Goal: Task Accomplishment & Management: Manage account settings

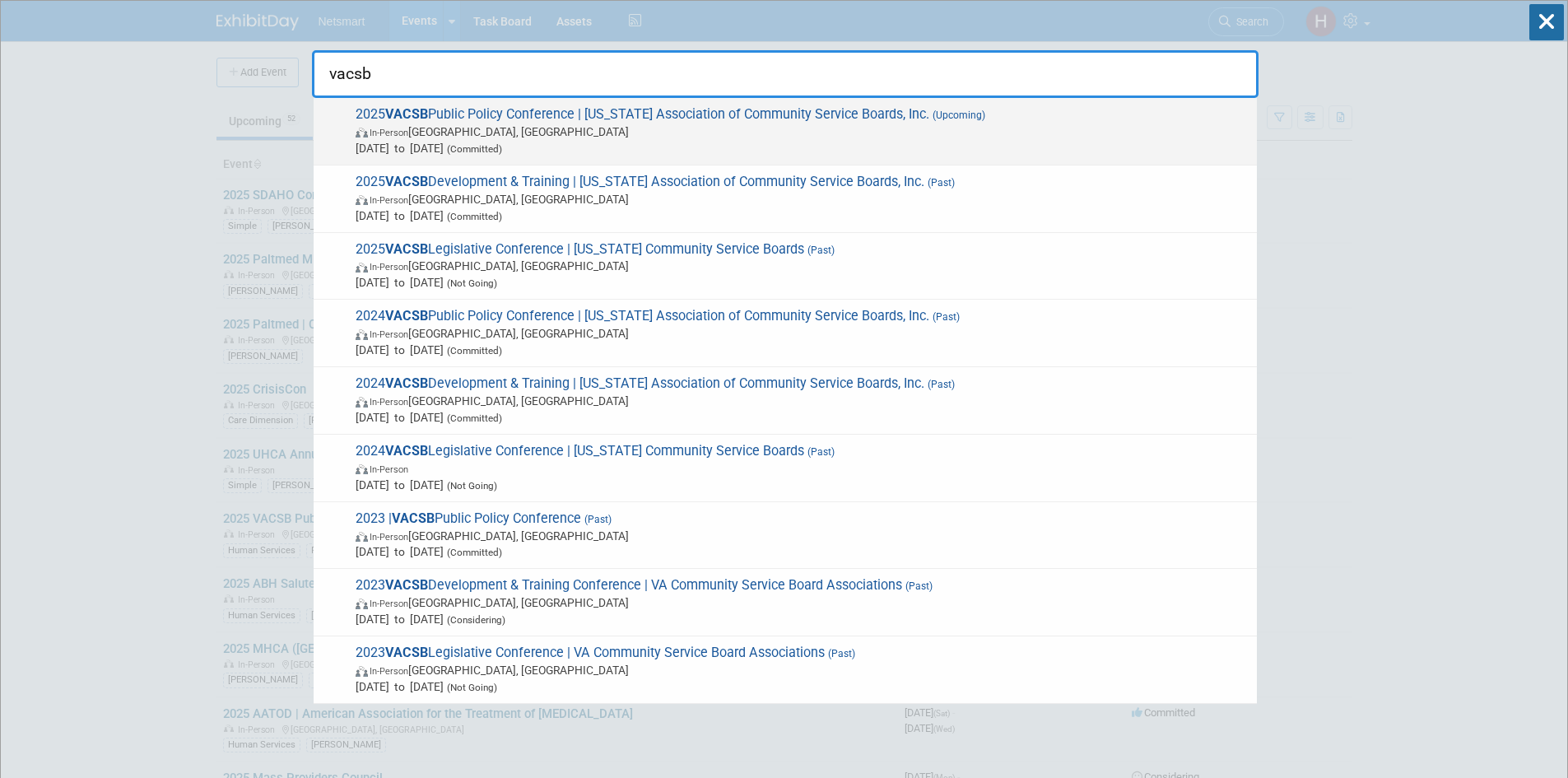
type input "vacsb"
click at [604, 115] on span "2025 VACSB Public Policy Conference | [US_STATE] Association of Community Servi…" at bounding box center [800, 131] width 898 height 51
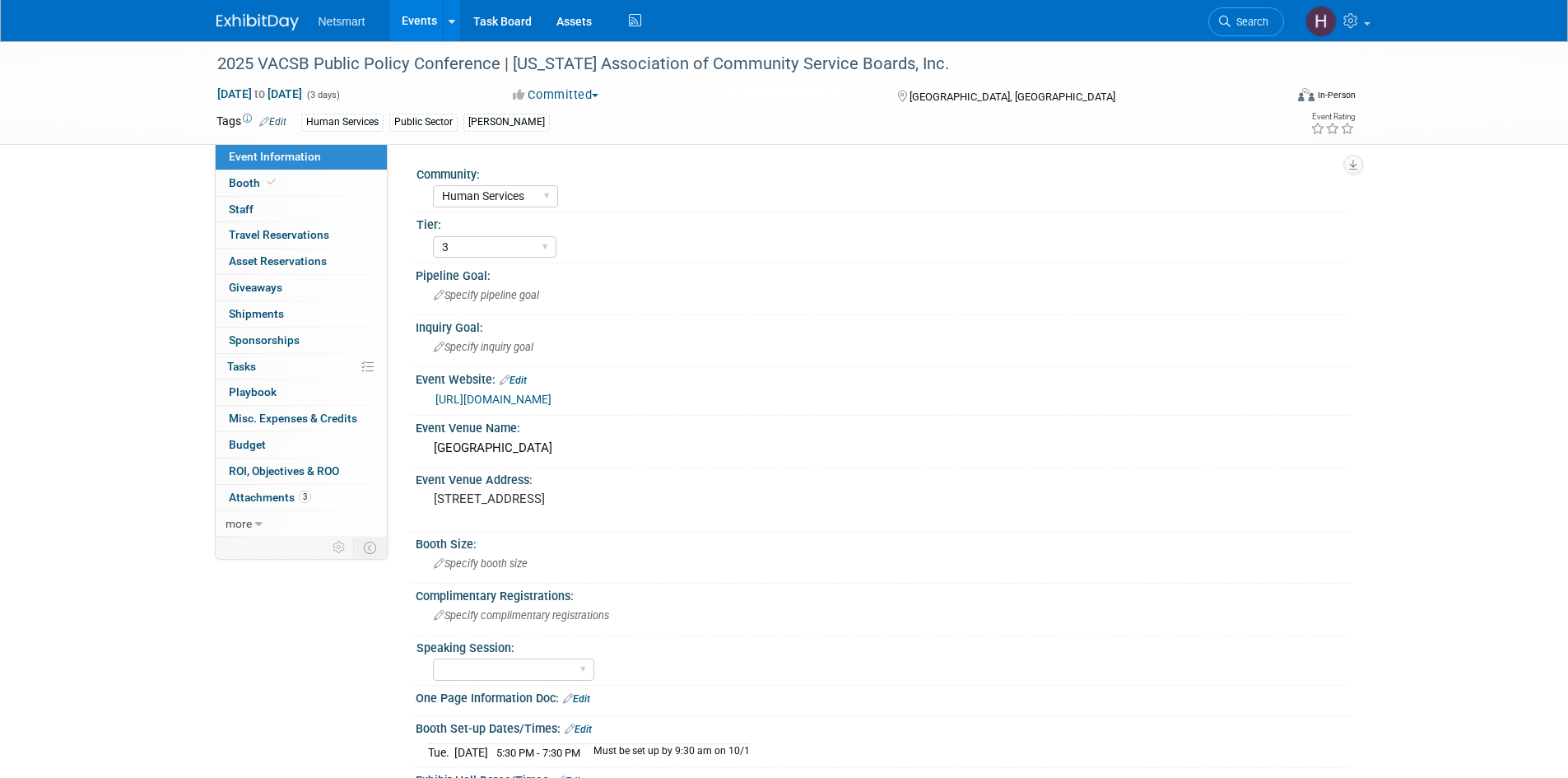
select select "Human Services"
select select "3"
click at [279, 213] on link "0 Staff 0" at bounding box center [302, 209] width 171 height 25
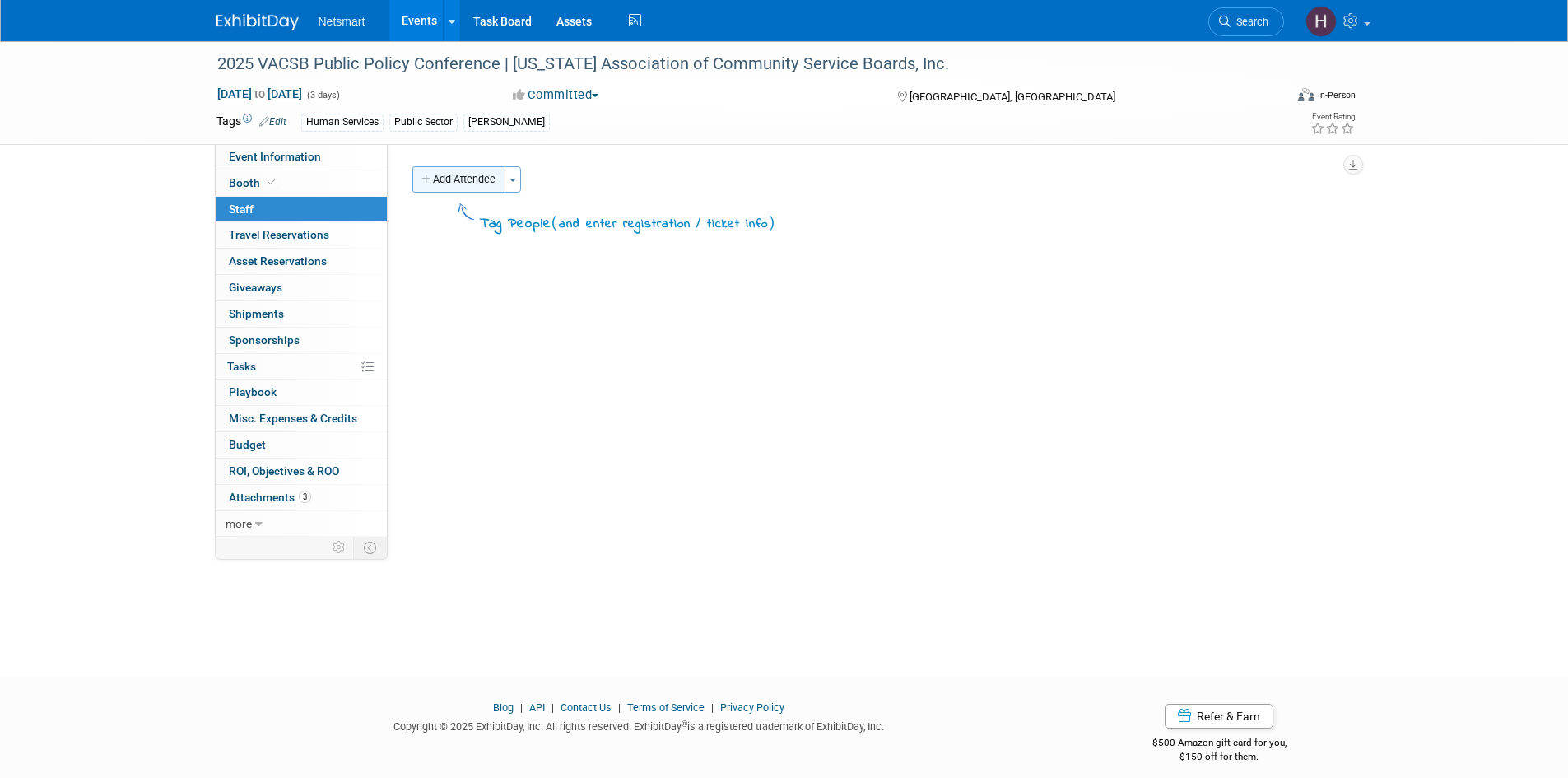
click at [481, 183] on button "Add Attendee" at bounding box center [459, 179] width 93 height 26
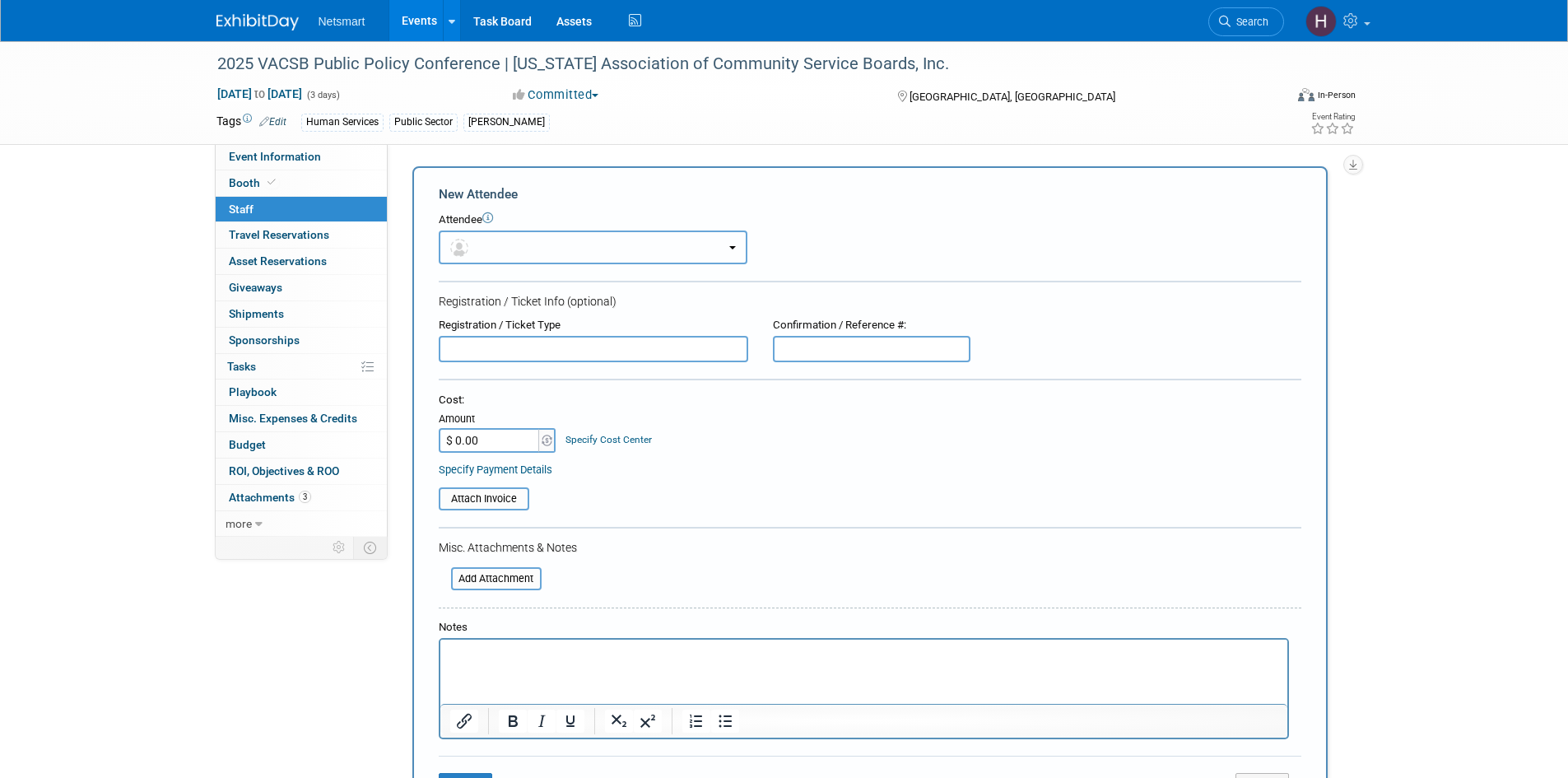
click at [575, 251] on button "button" at bounding box center [592, 247] width 308 height 34
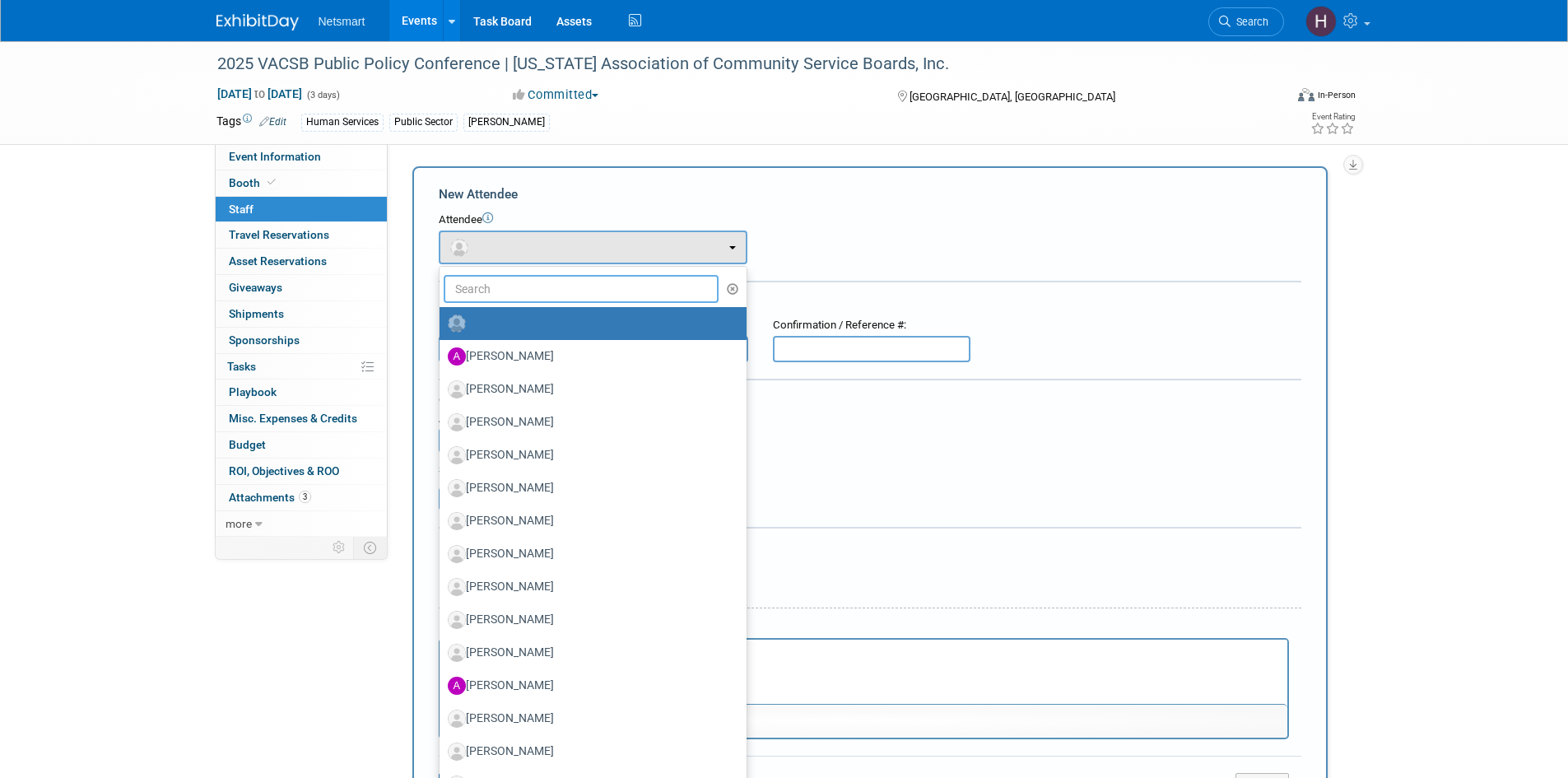
click at [544, 290] on input "text" at bounding box center [581, 289] width 275 height 28
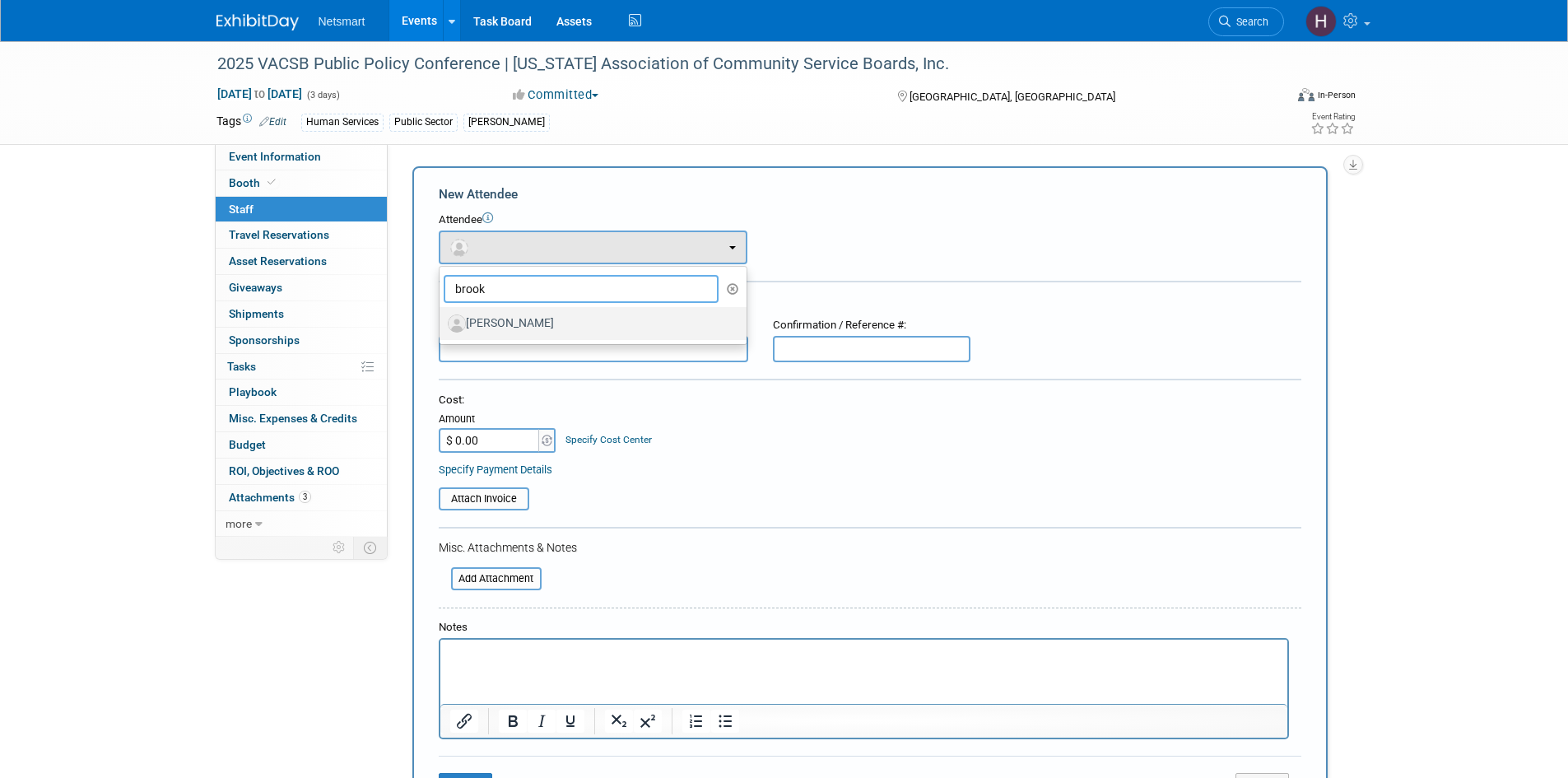
type input "brook"
click at [592, 318] on label "Brook Jobes" at bounding box center [588, 323] width 282 height 26
click at [442, 318] on input "Brook Jobes" at bounding box center [436, 321] width 11 height 11
select select "074bf21b-87f4-4d1e-b34f-5019f45affcb"
select select "400"
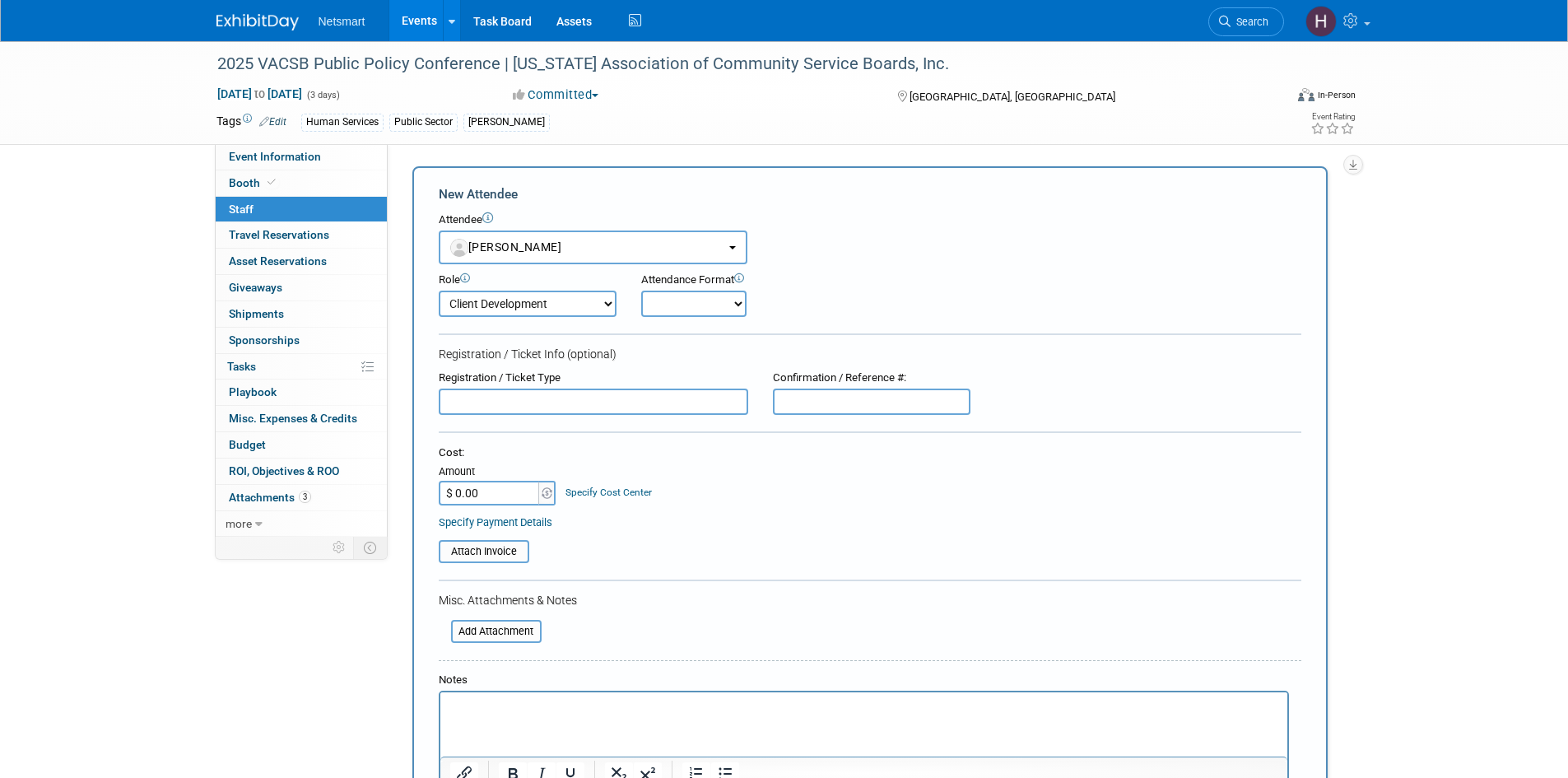
click at [694, 299] on select "Onsite Remote" at bounding box center [694, 303] width 105 height 26
select select "1"
click at [641, 291] on select "Onsite Remote" at bounding box center [694, 303] width 105 height 26
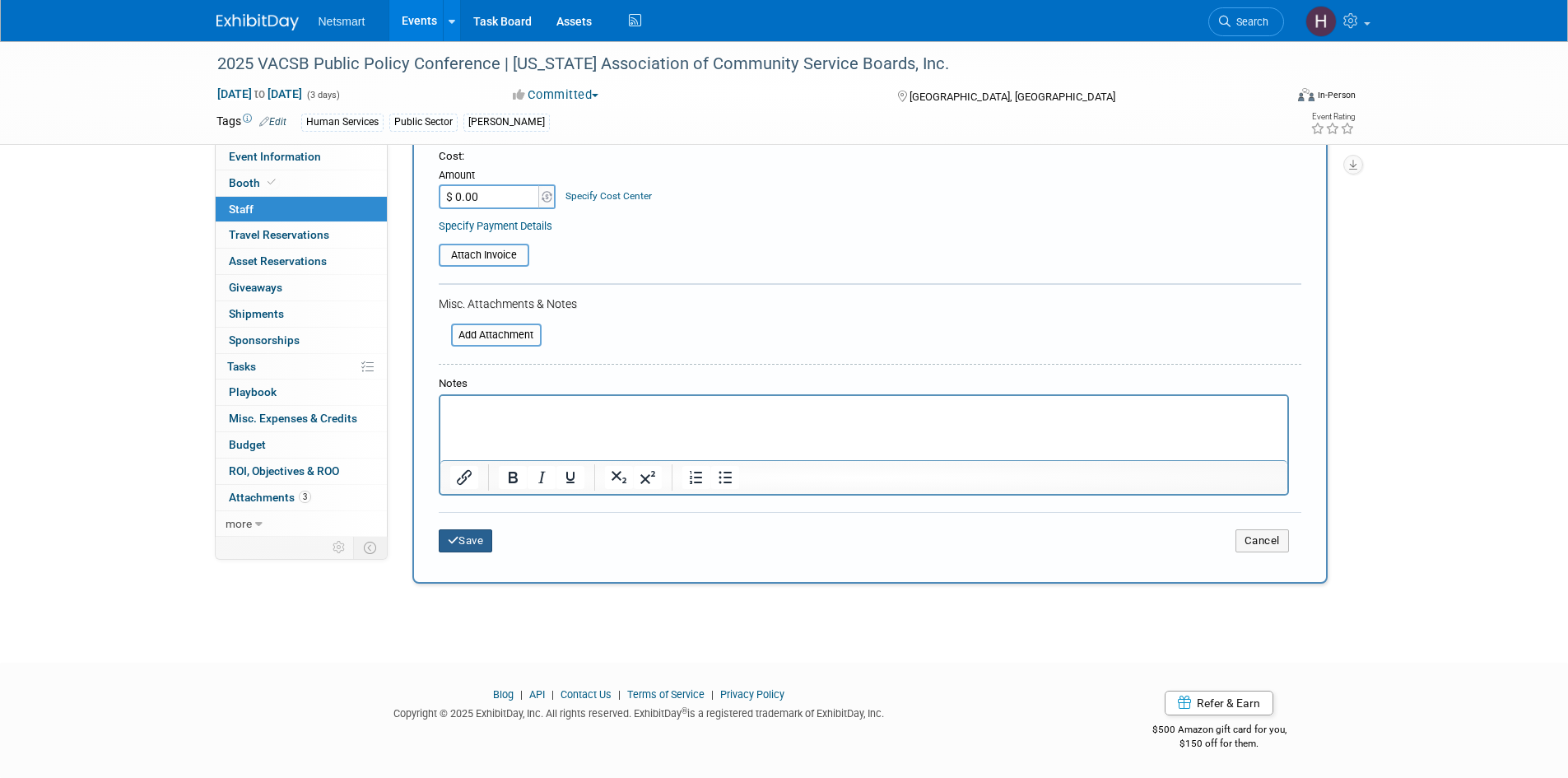
click at [471, 542] on button "Save" at bounding box center [466, 541] width 54 height 23
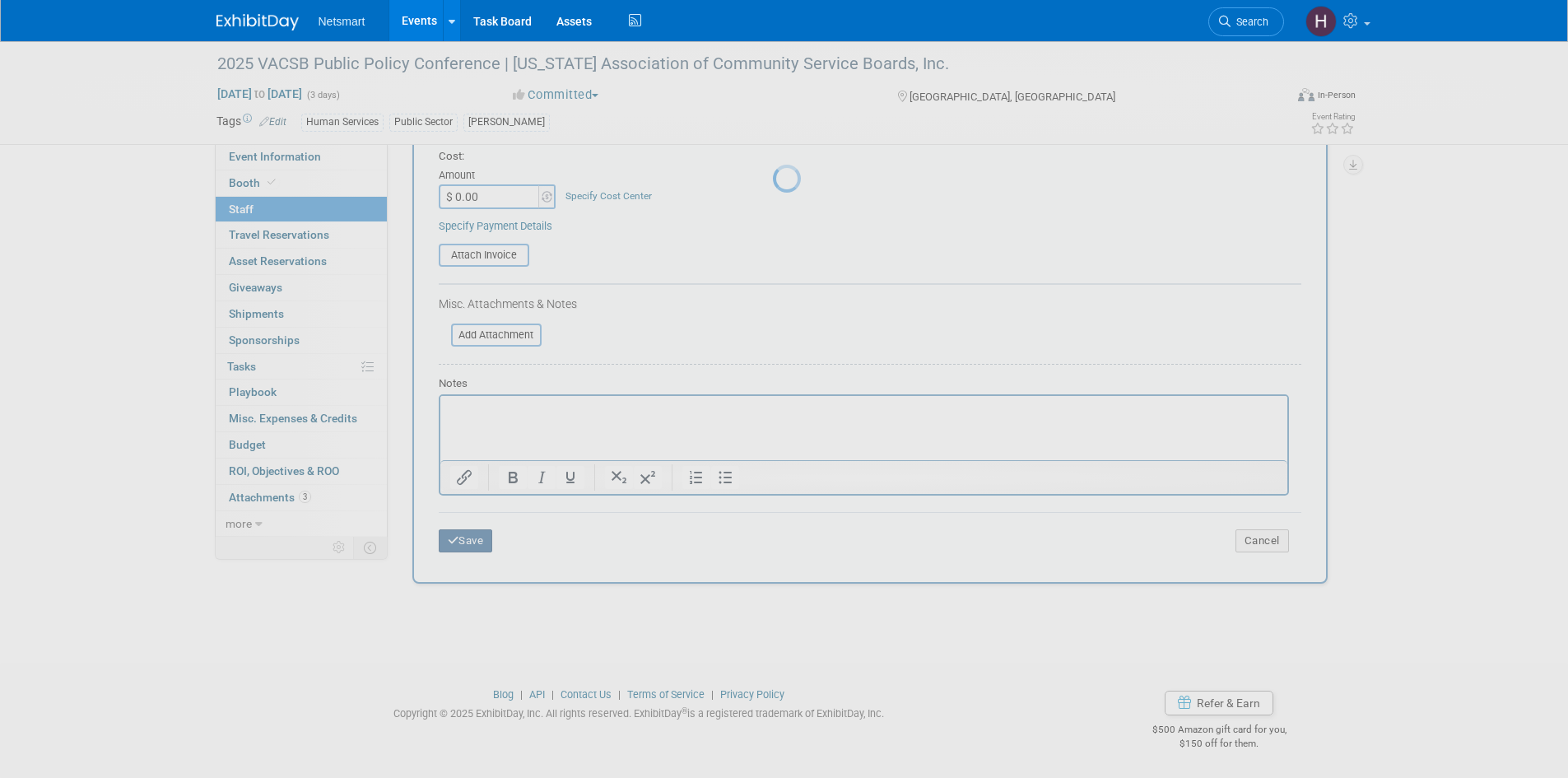
scroll to position [14, 0]
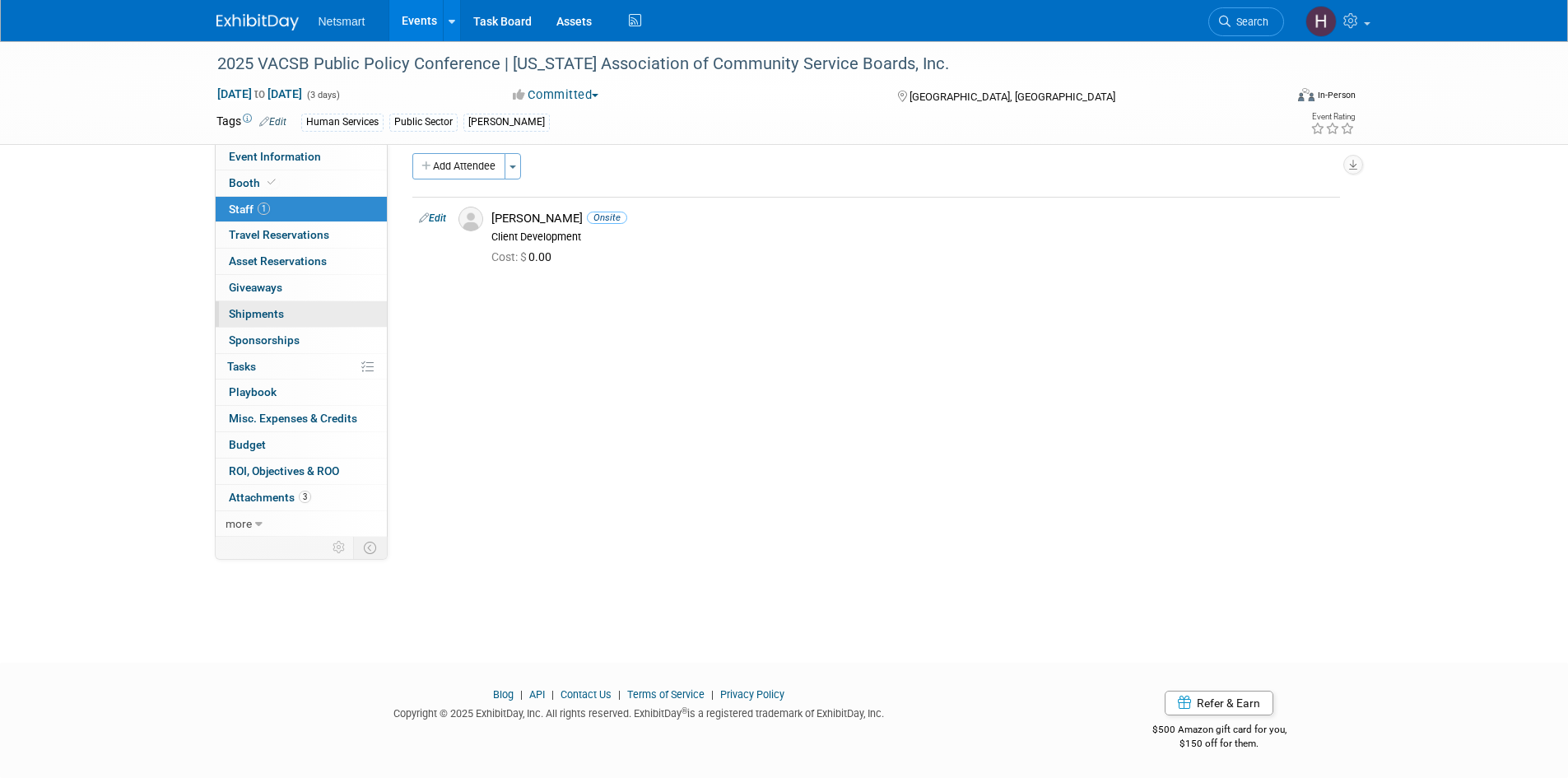
click at [279, 321] on link "0 Shipments 0" at bounding box center [302, 314] width 171 height 25
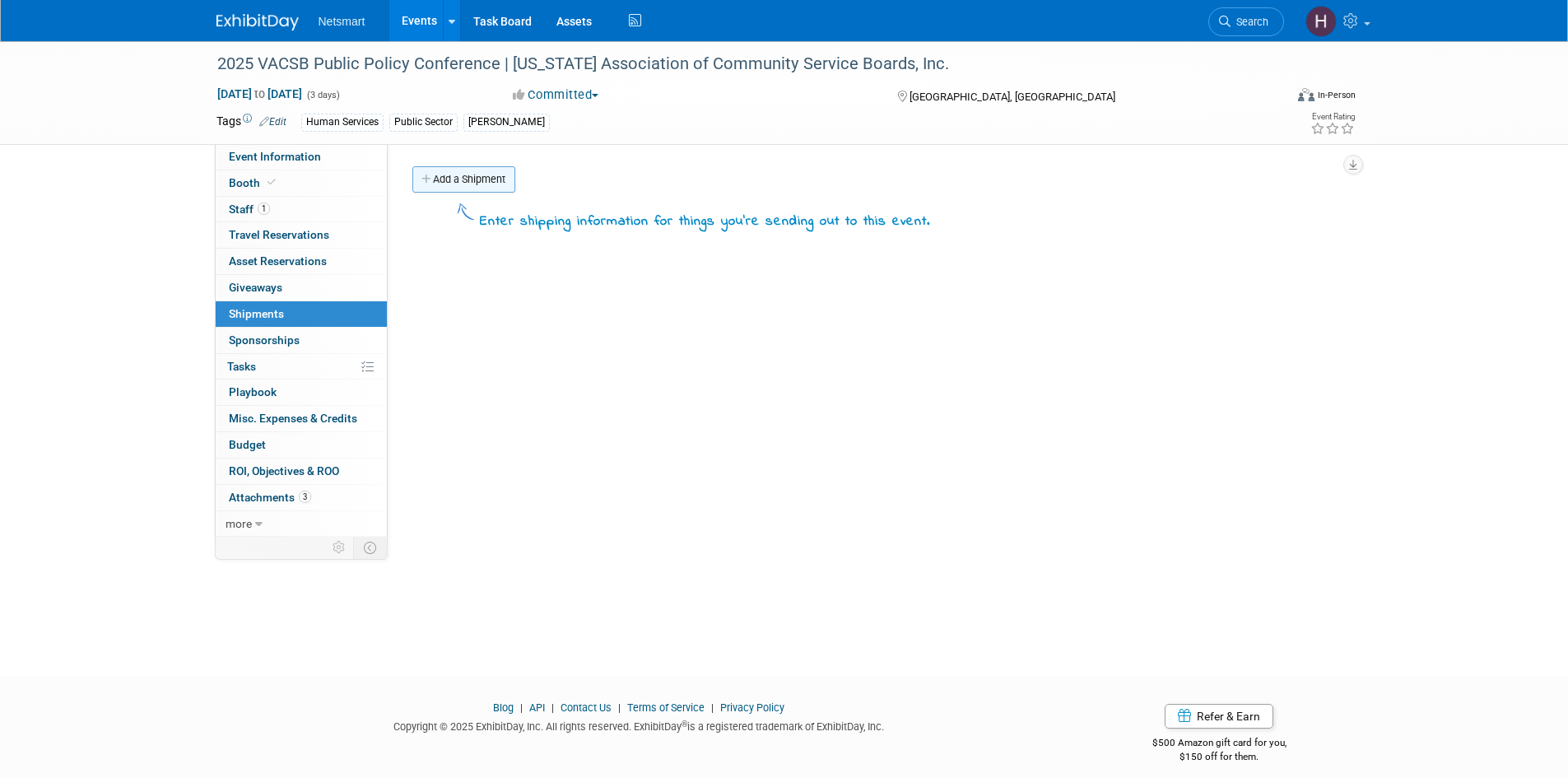
click at [477, 181] on link "Add a Shipment" at bounding box center [464, 179] width 103 height 26
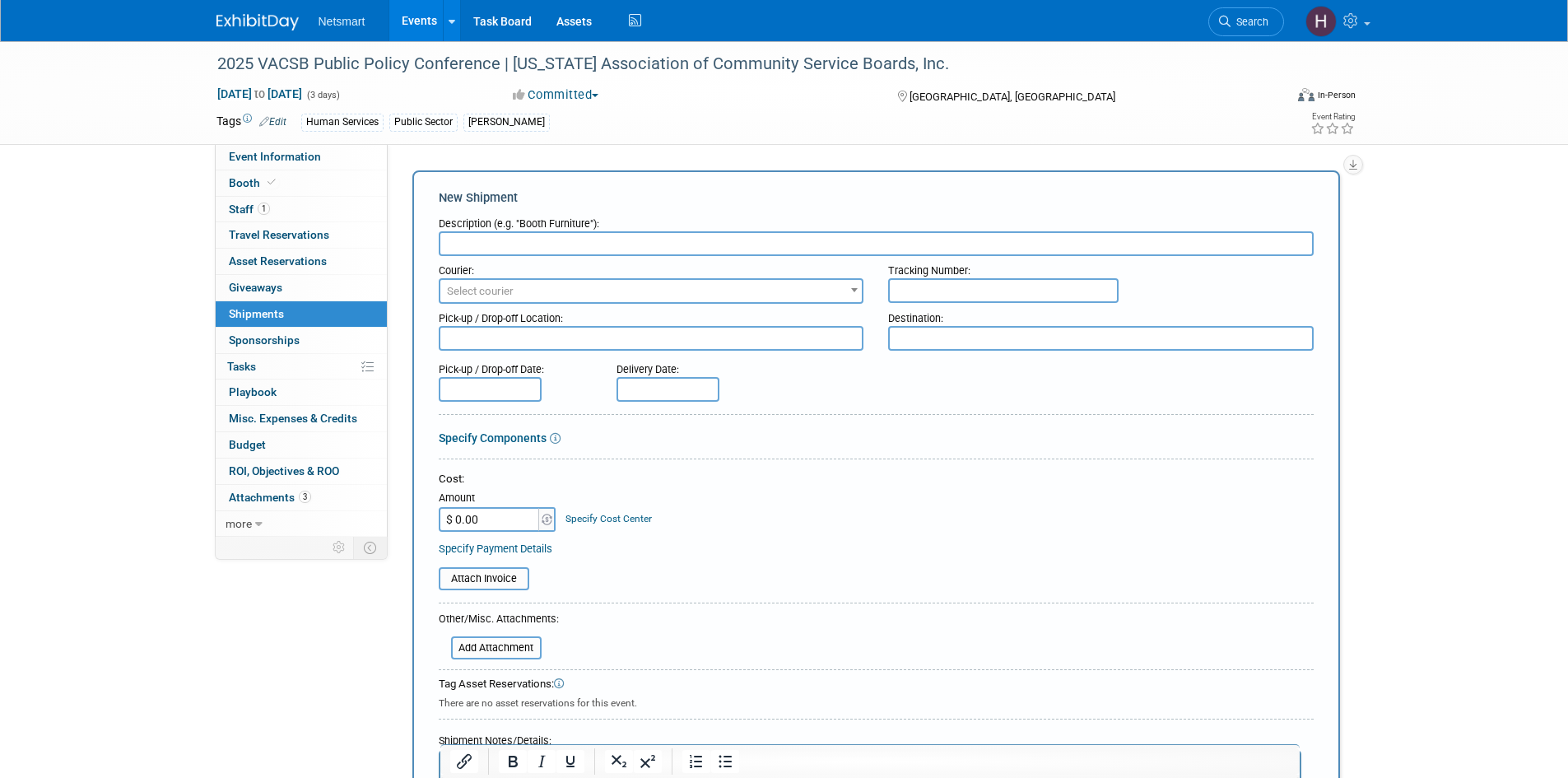
click at [528, 243] on input "text" at bounding box center [876, 243] width 875 height 24
type input "Derse Shipment"
click at [533, 284] on span "Select courier" at bounding box center [652, 292] width 422 height 23
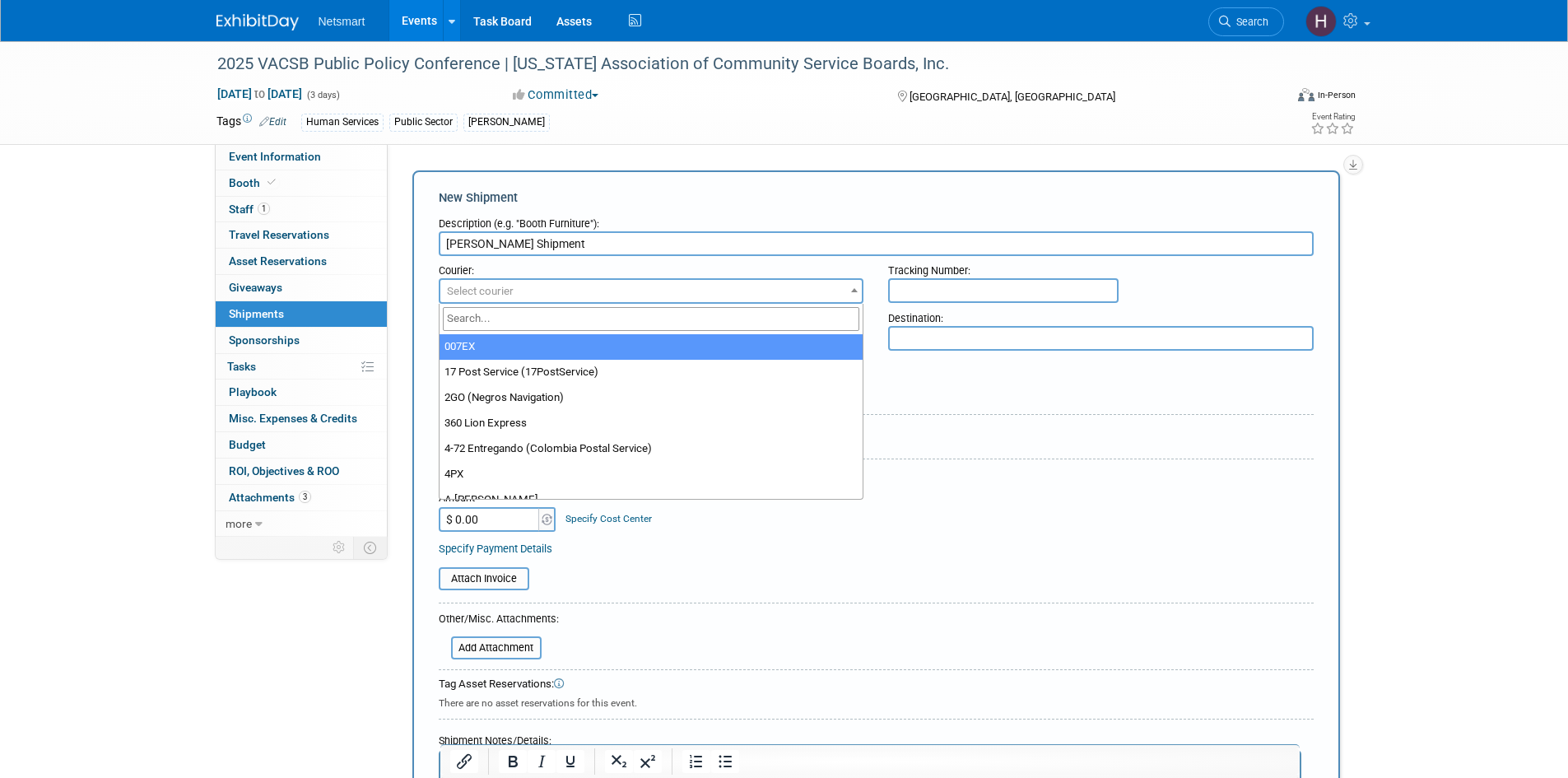
click at [527, 307] on input "search" at bounding box center [651, 319] width 417 height 24
type input "ups"
select select "508"
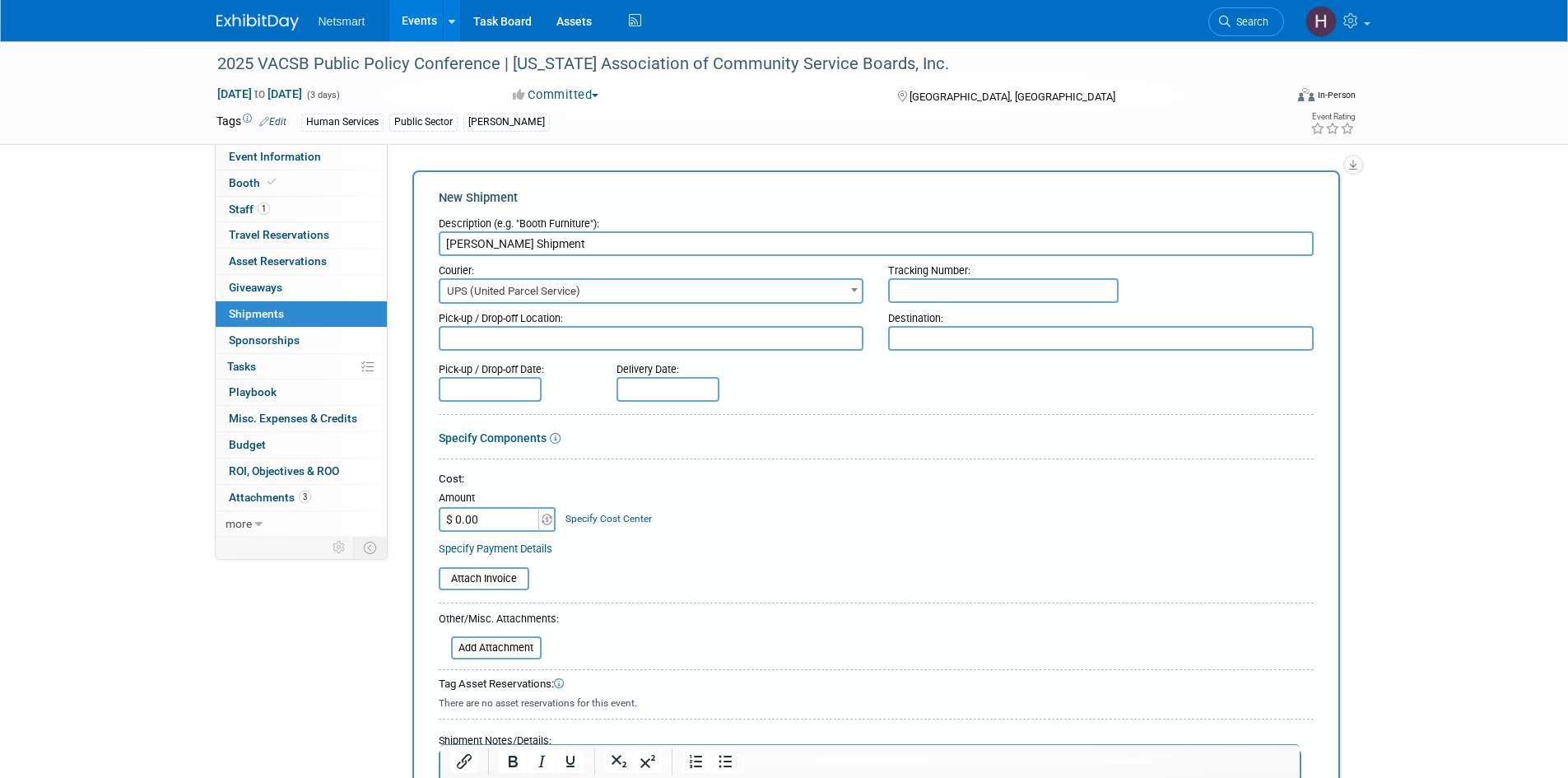
click at [955, 295] on input "text" at bounding box center [1003, 290] width 231 height 24
paste input "1Z1081AW0240302800"
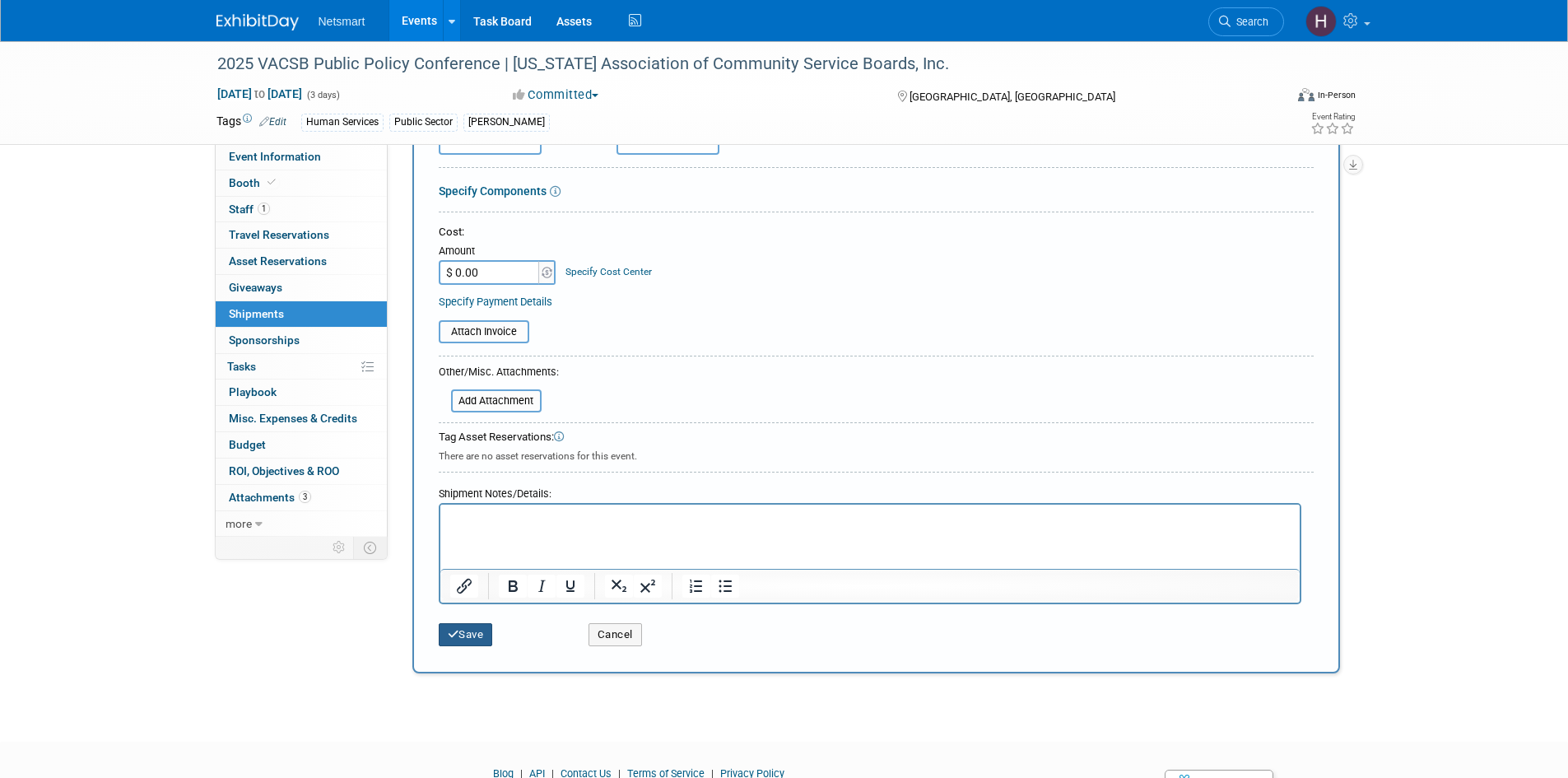
type input "1Z1081AW0240302800"
click at [458, 640] on button "Save" at bounding box center [466, 635] width 54 height 23
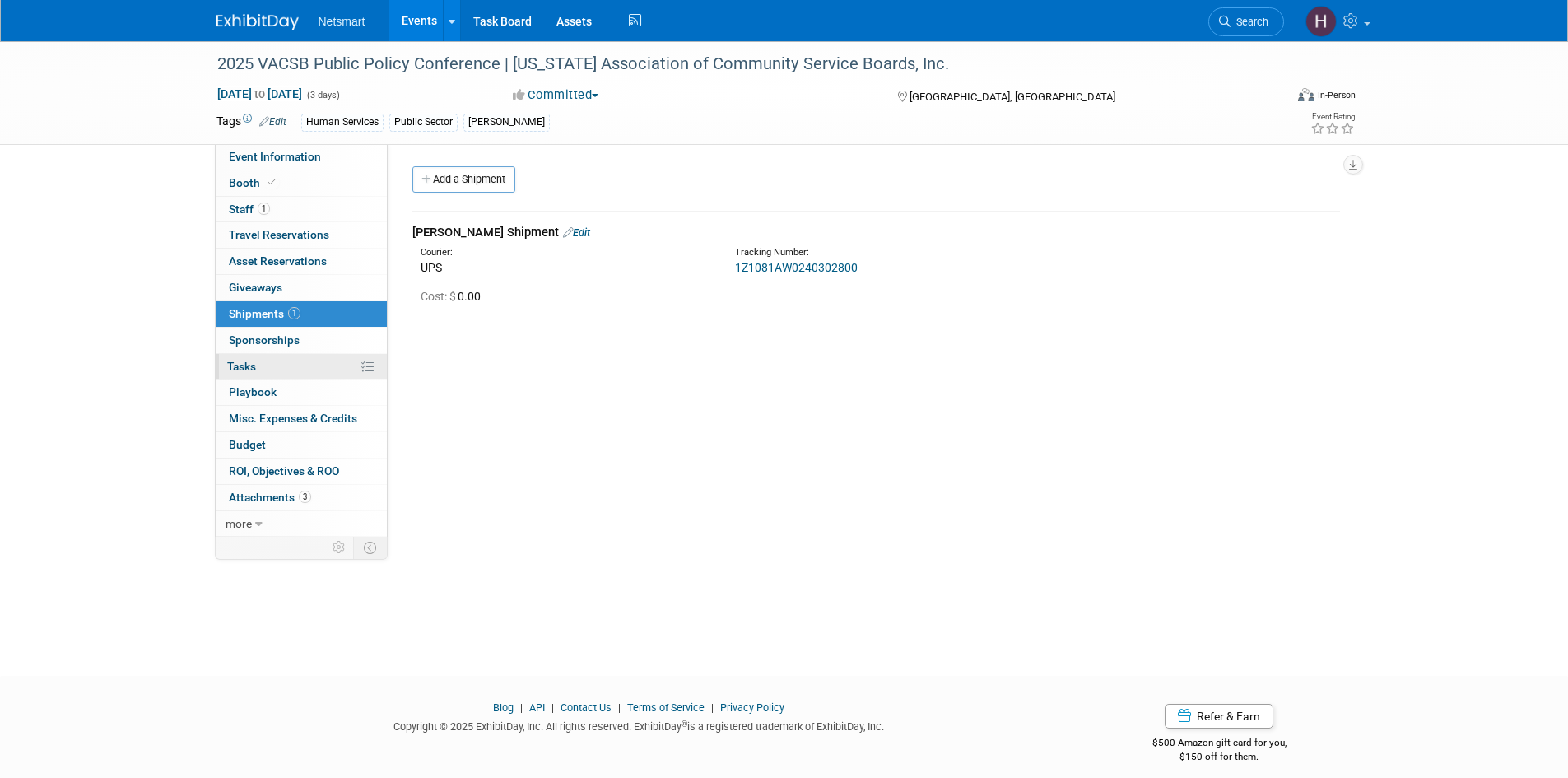
click at [284, 371] on link "0% Tasks 0%" at bounding box center [302, 367] width 171 height 25
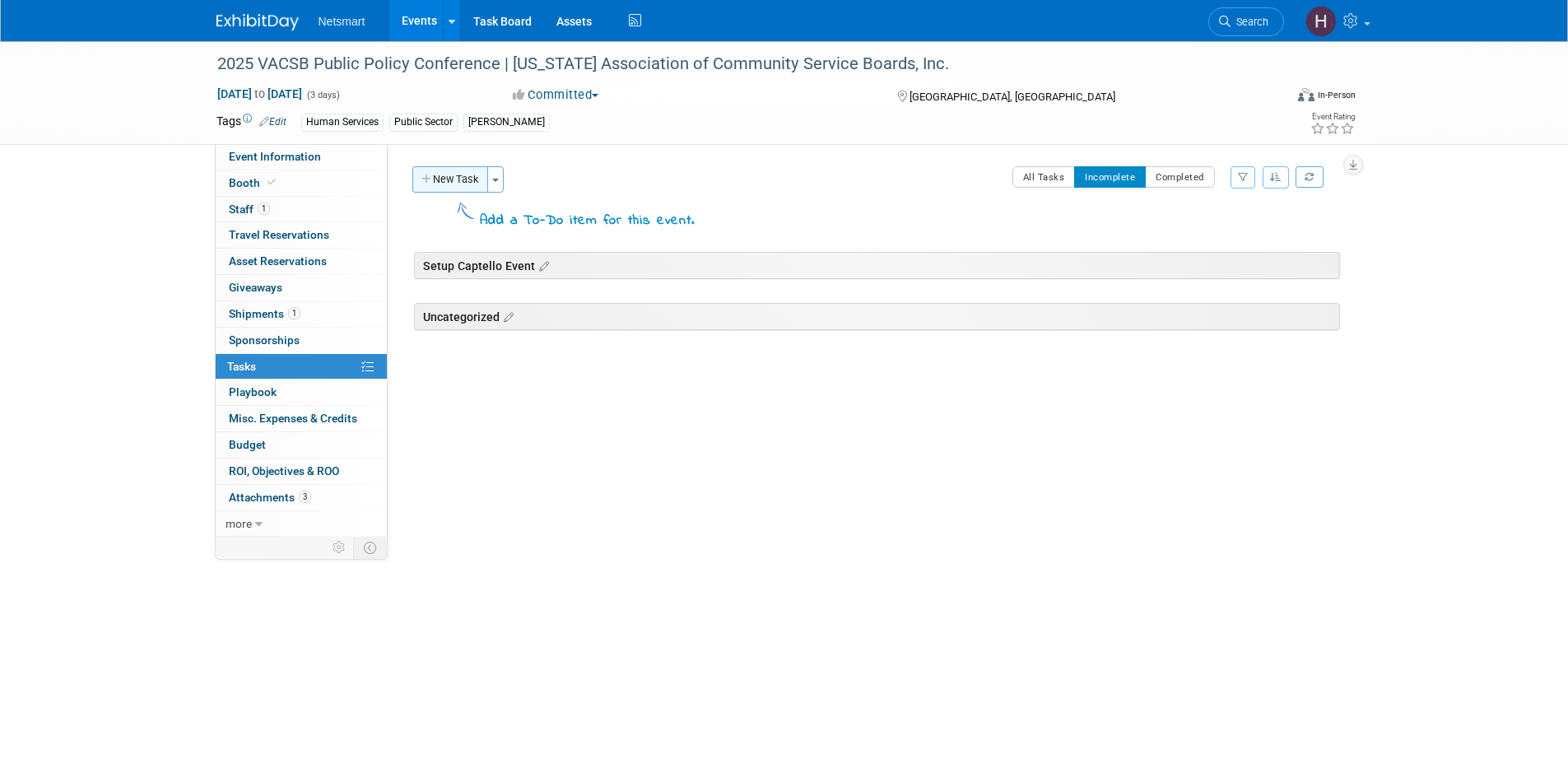
click at [419, 182] on button "New Task" at bounding box center [450, 179] width 76 height 26
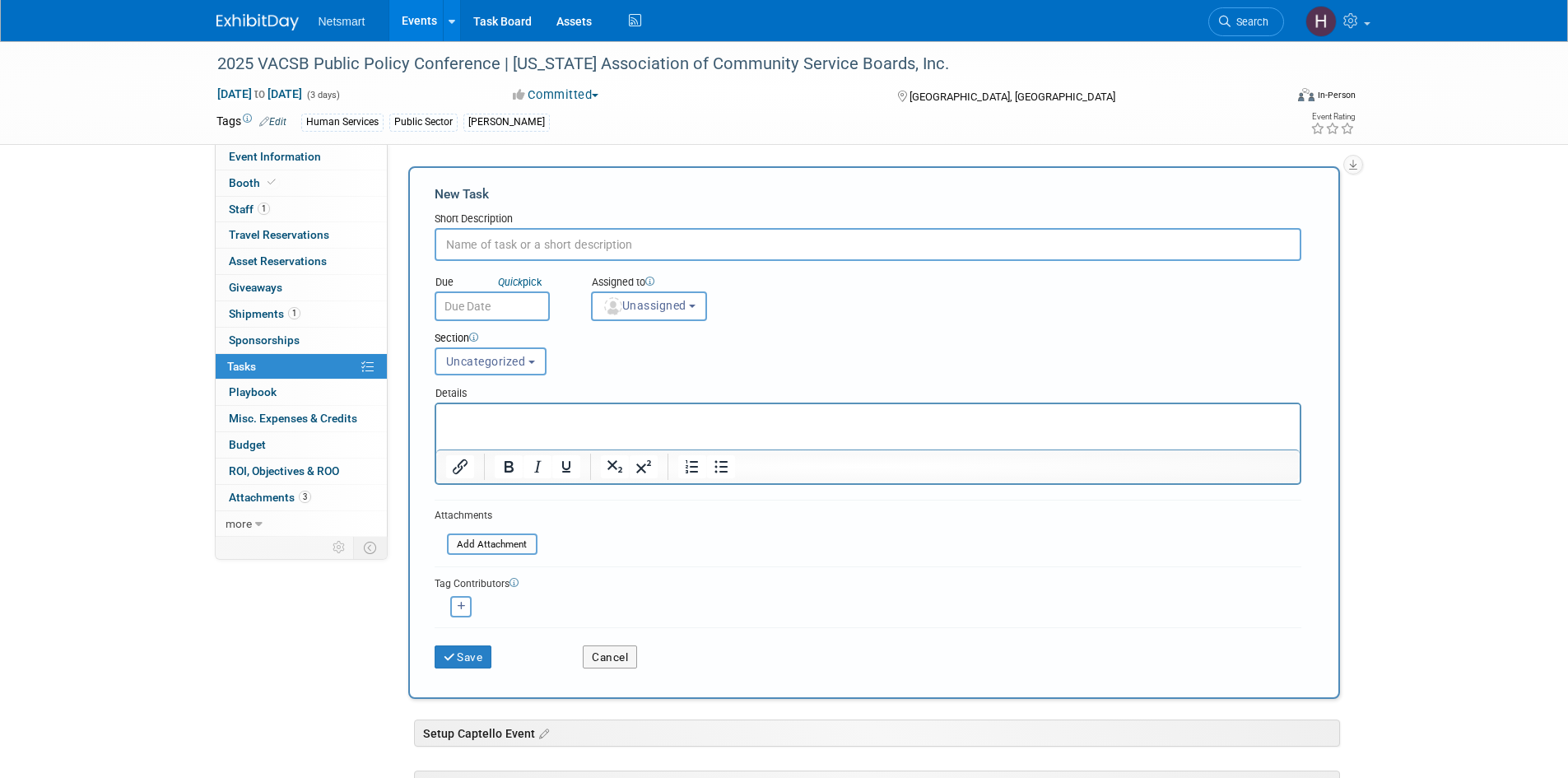
click at [618, 246] on input "text" at bounding box center [868, 244] width 867 height 33
type input "Track shipment"
click at [538, 419] on p "Rich Text Area. Press ALT-0 for help." at bounding box center [868, 418] width 844 height 17
click at [508, 309] on input "text" at bounding box center [492, 306] width 115 height 29
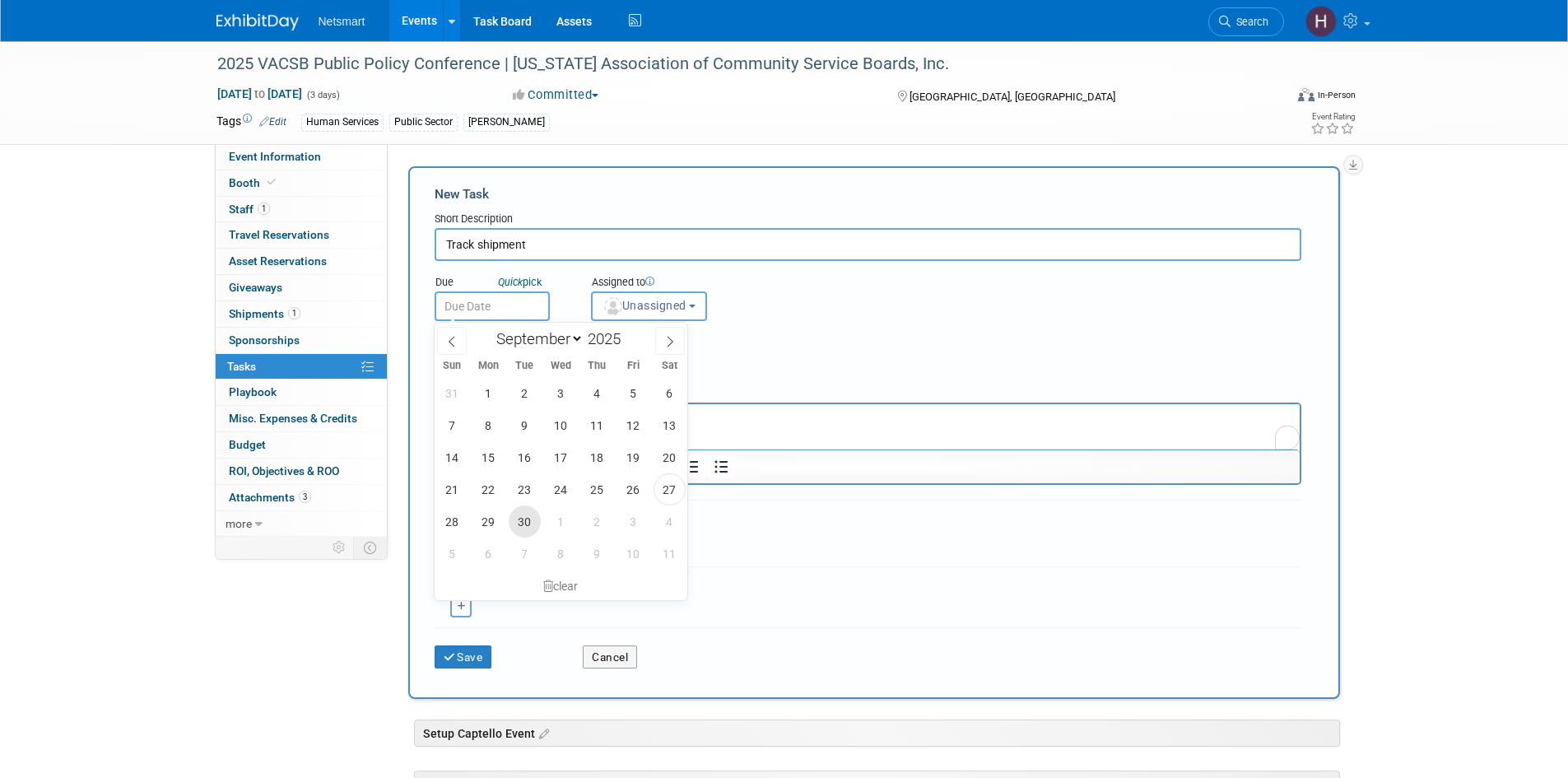
click at [526, 519] on span "30" at bounding box center [524, 521] width 32 height 32
type input "Sep 30, 2025"
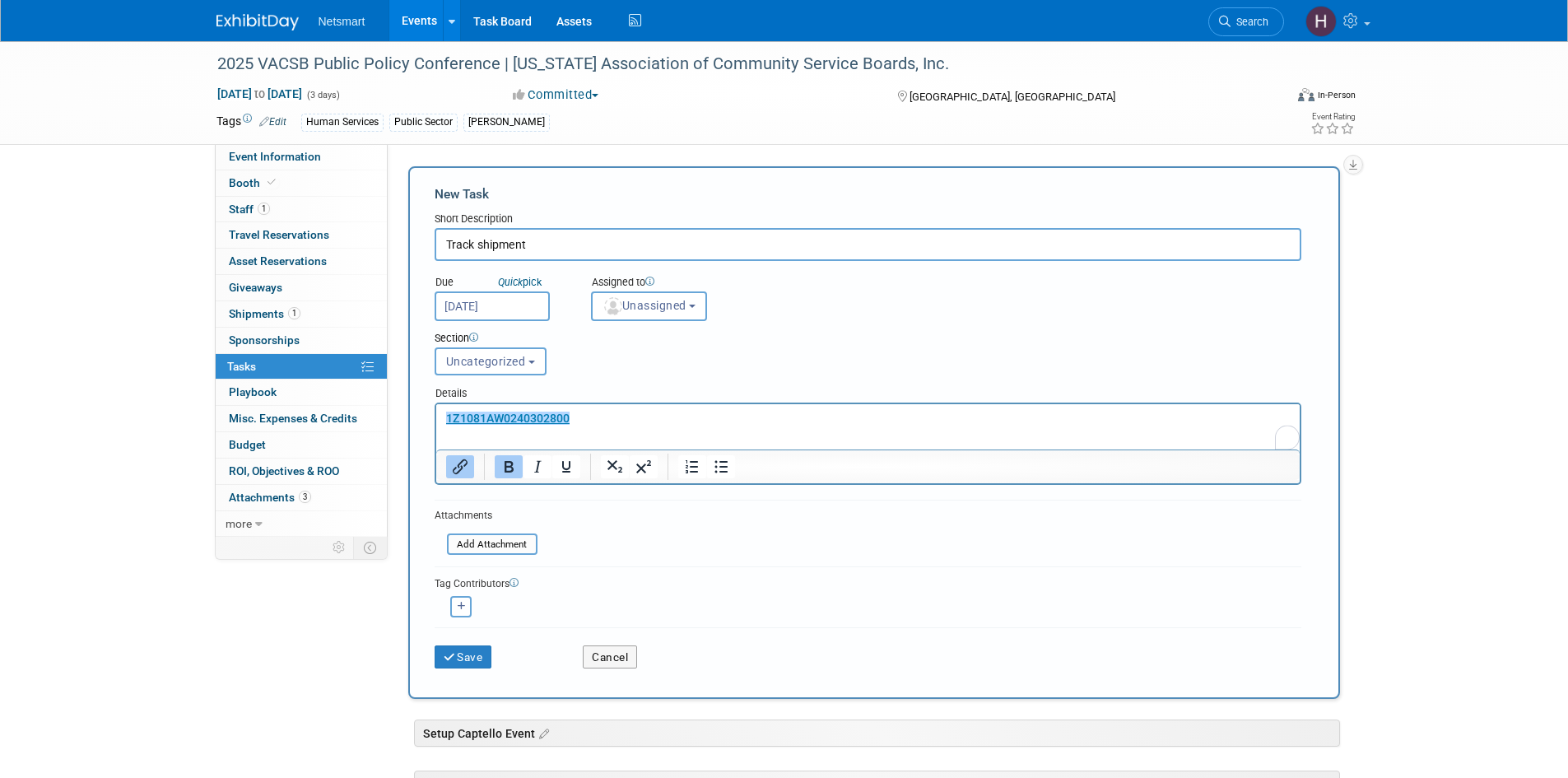
click at [747, 342] on div "Section" at bounding box center [831, 338] width 793 height 17
click at [694, 305] on button "Unassigned" at bounding box center [650, 306] width 117 height 29
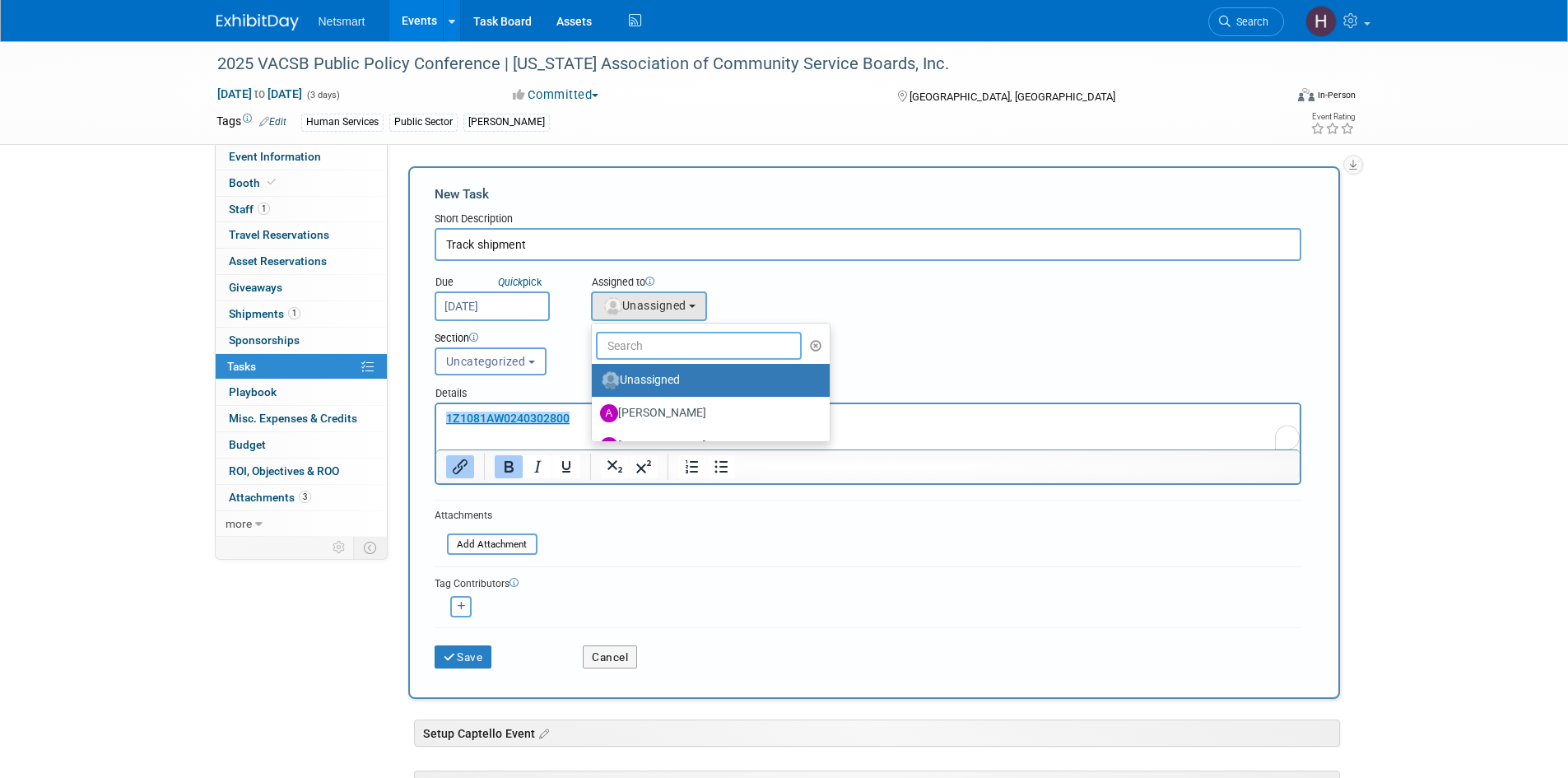
click at [668, 336] on input "text" at bounding box center [699, 345] width 206 height 28
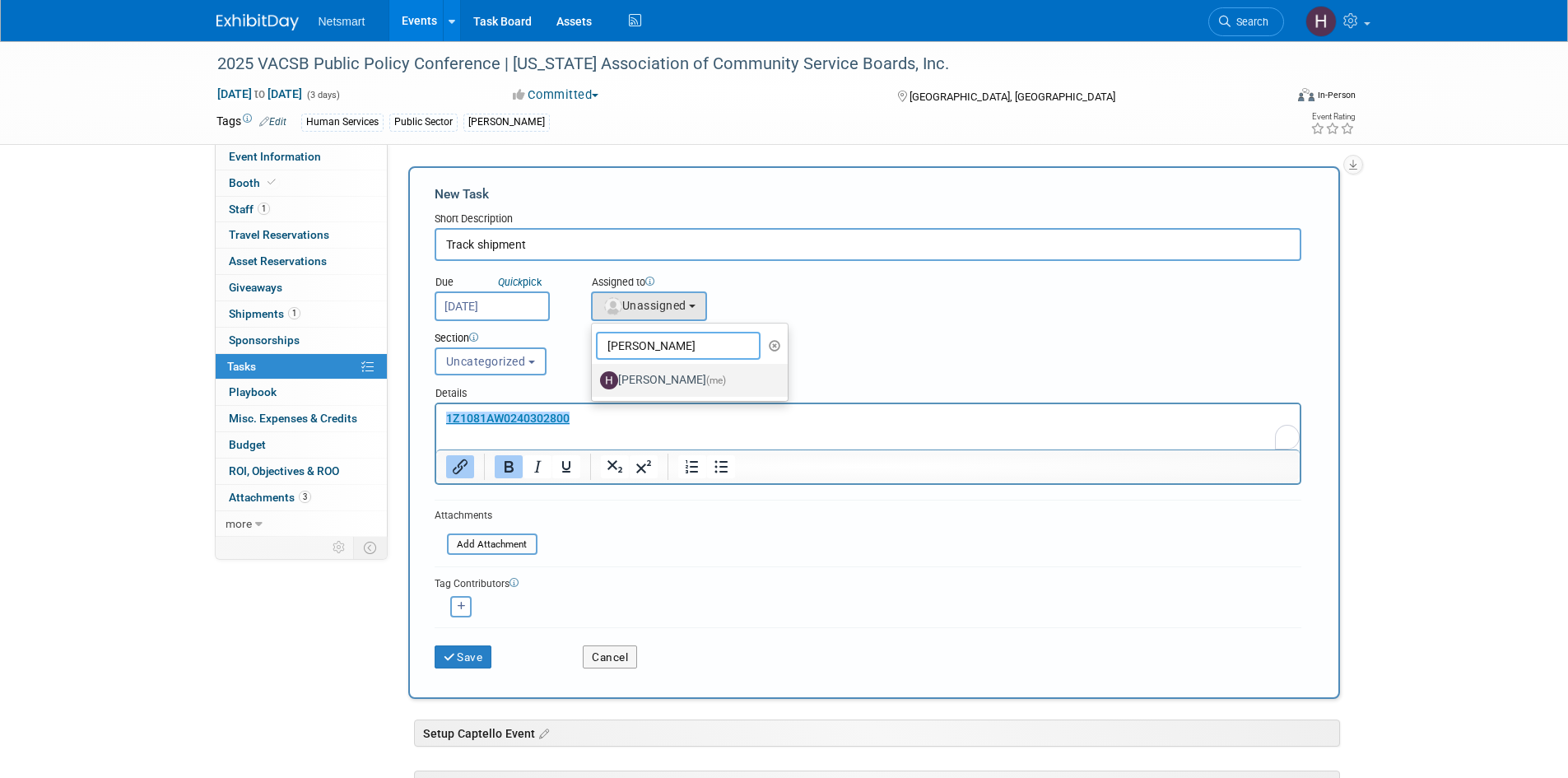
type input "[PERSON_NAME]"
click at [681, 376] on label "Hannah Norsworthy (me)" at bounding box center [686, 379] width 172 height 26
click at [594, 376] on input "Hannah Norsworthy (me)" at bounding box center [588, 377] width 11 height 11
select select "e412e594-414a-4f33-acf2-e4bf42005c6a"
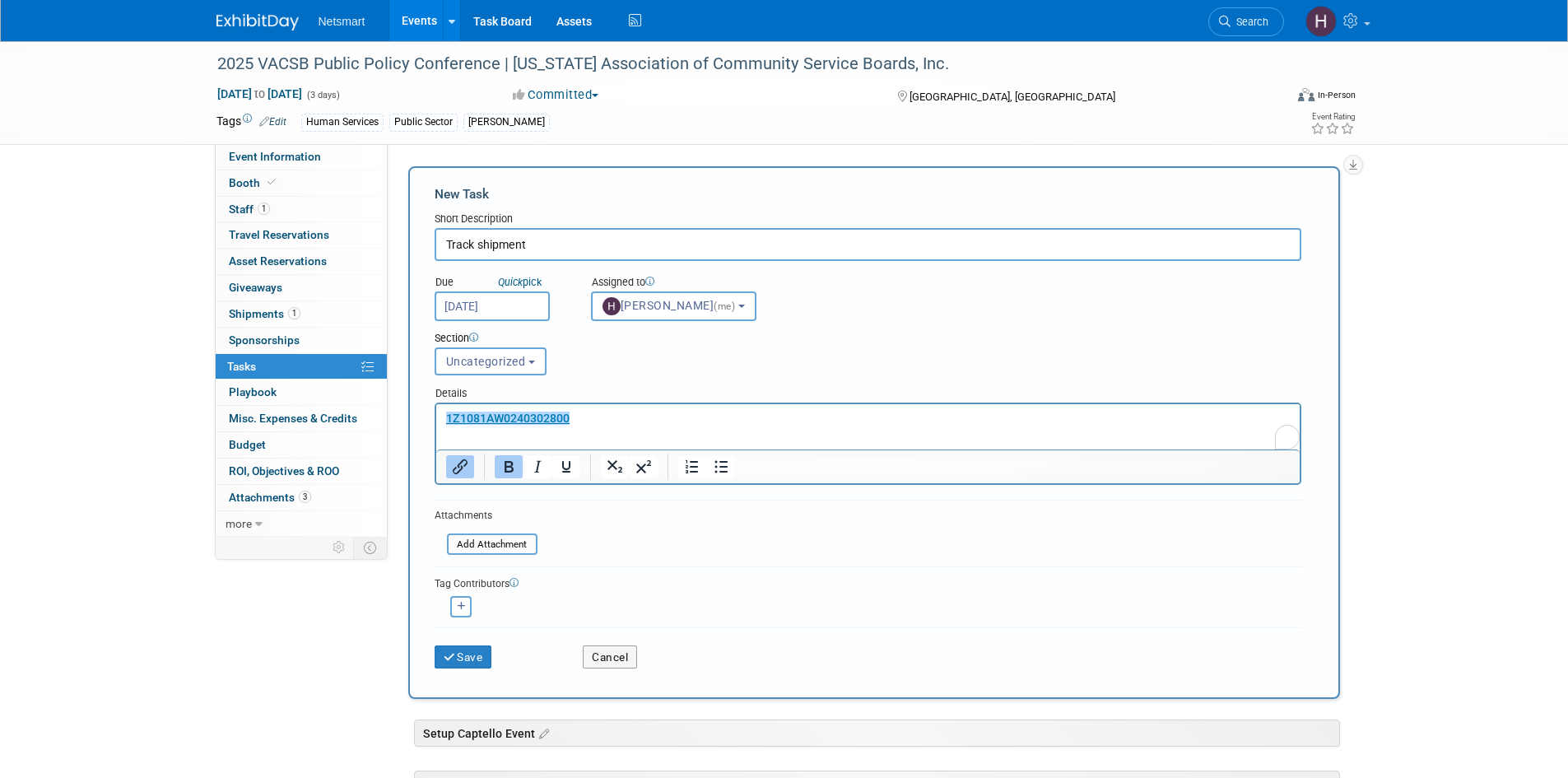
click at [442, 677] on div "Save Cancel" at bounding box center [868, 654] width 867 height 53
click at [452, 664] on button "Save" at bounding box center [463, 656] width 57 height 23
